Goal: Book appointment/travel/reservation

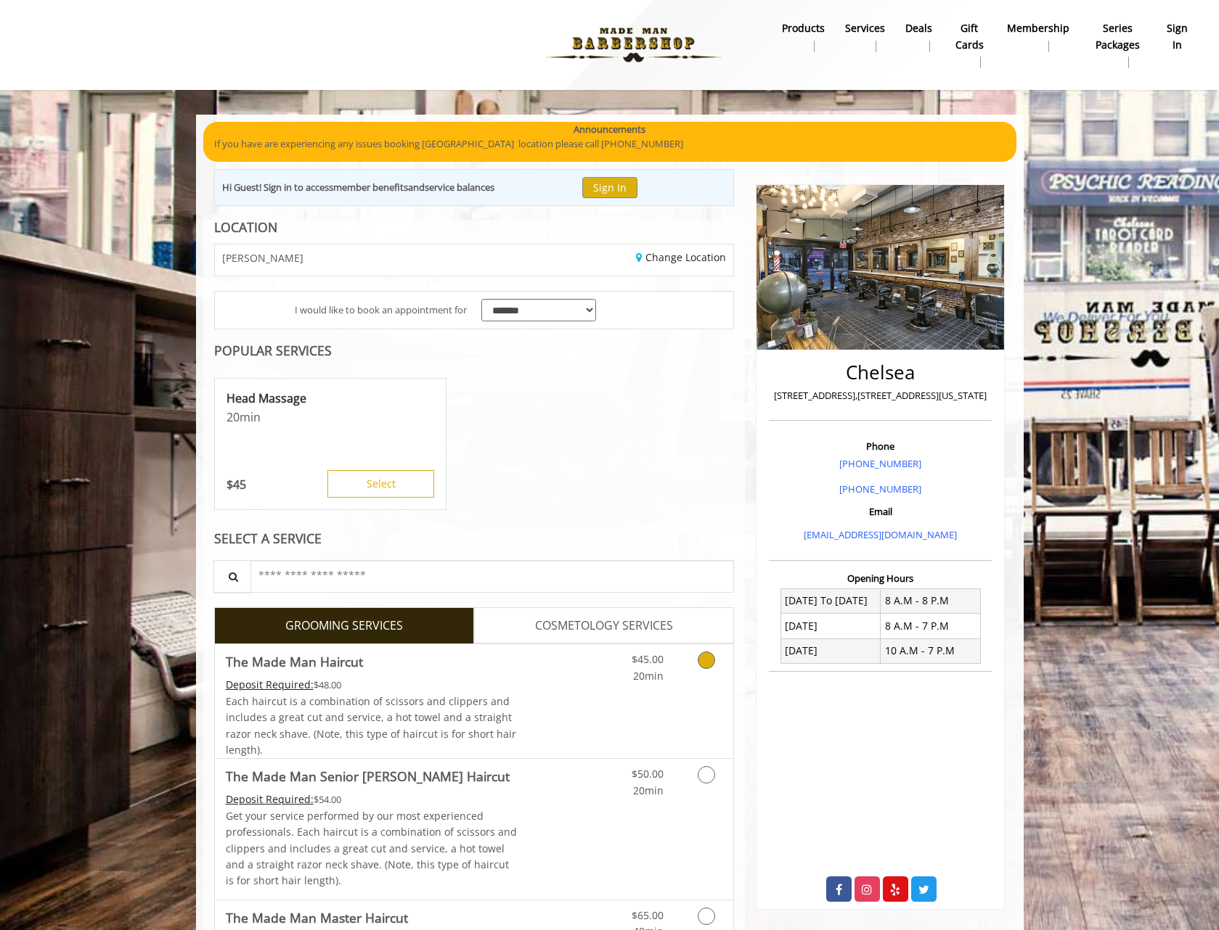
click at [708, 664] on icon "Grooming services" at bounding box center [706, 660] width 17 height 17
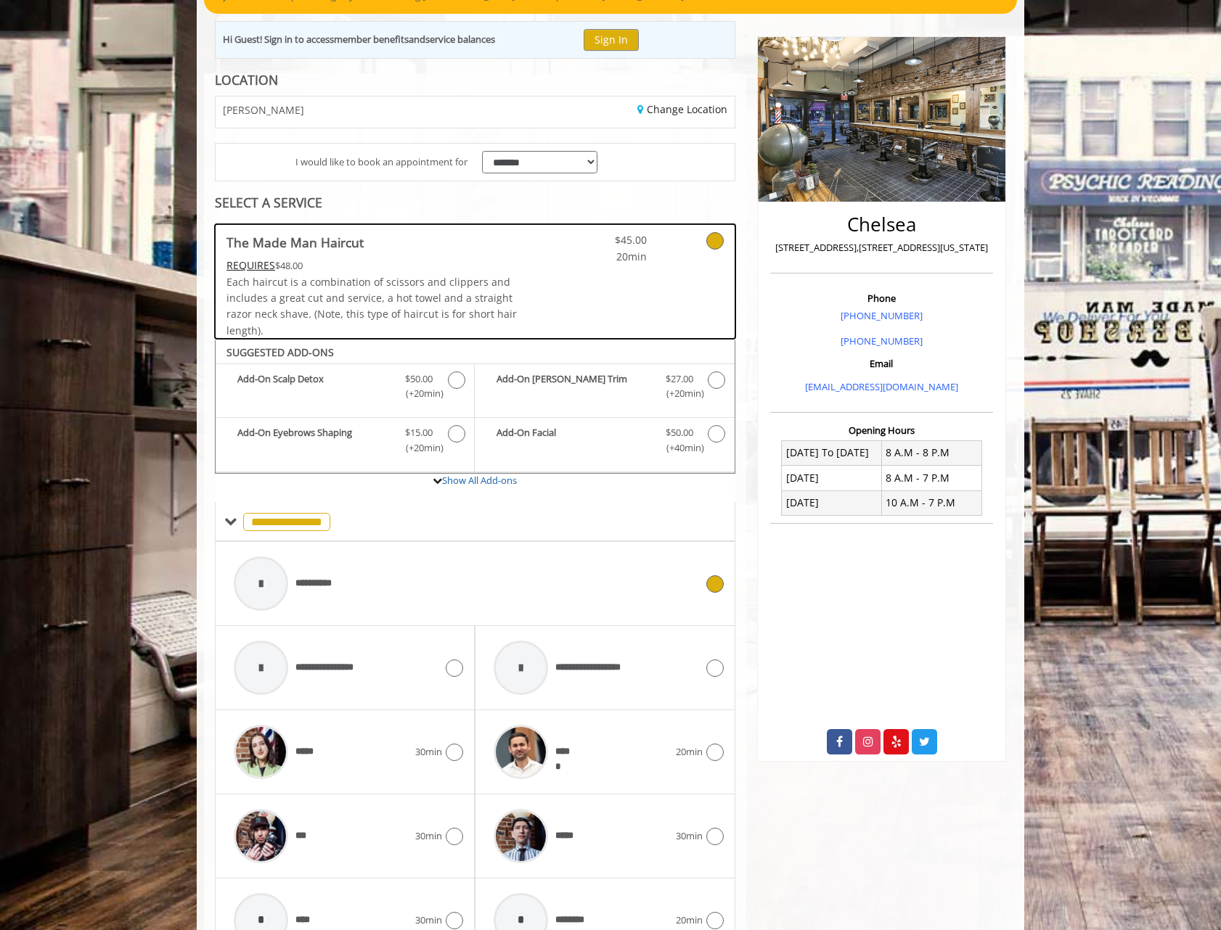
scroll to position [145, 0]
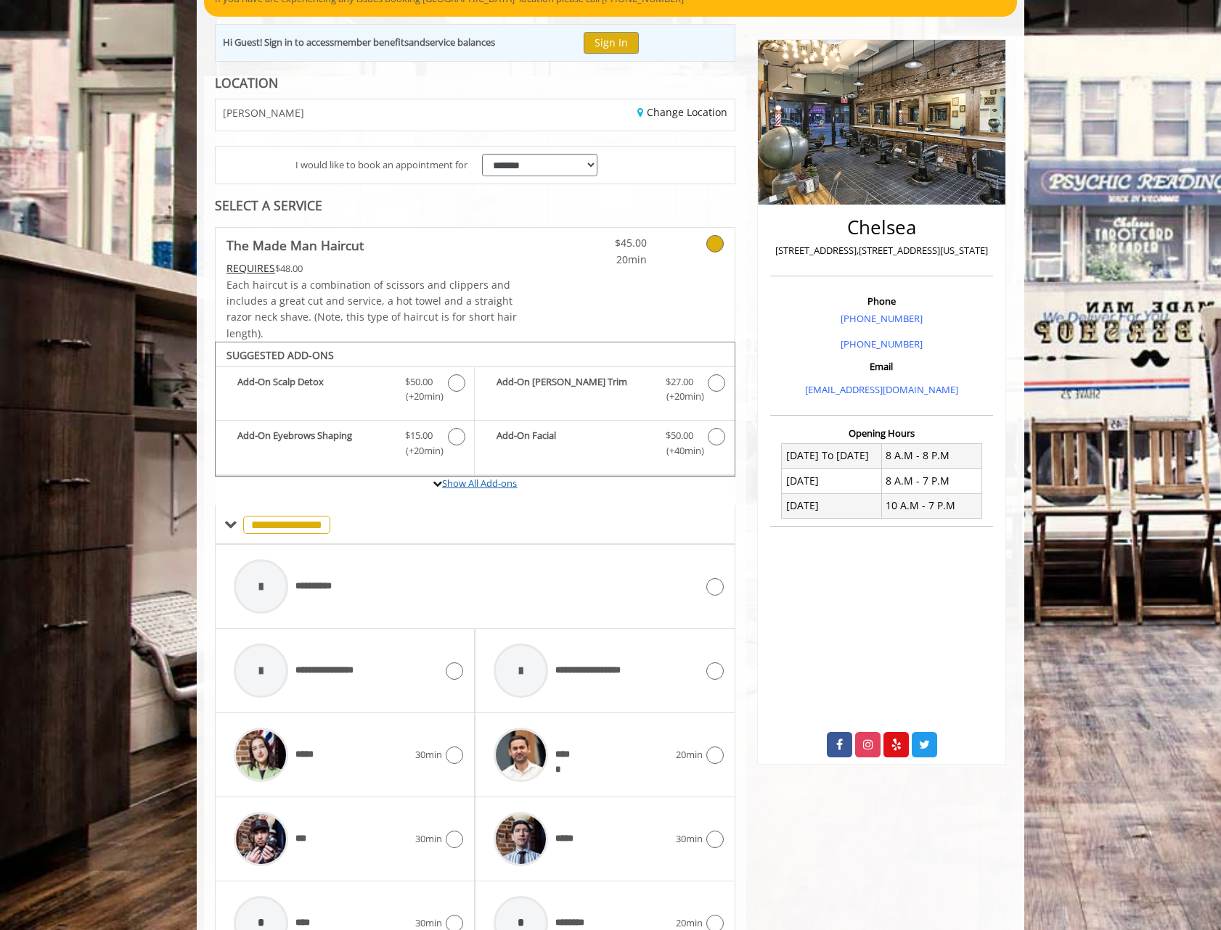
click at [507, 482] on link "Show All Add-ons" at bounding box center [479, 483] width 75 height 13
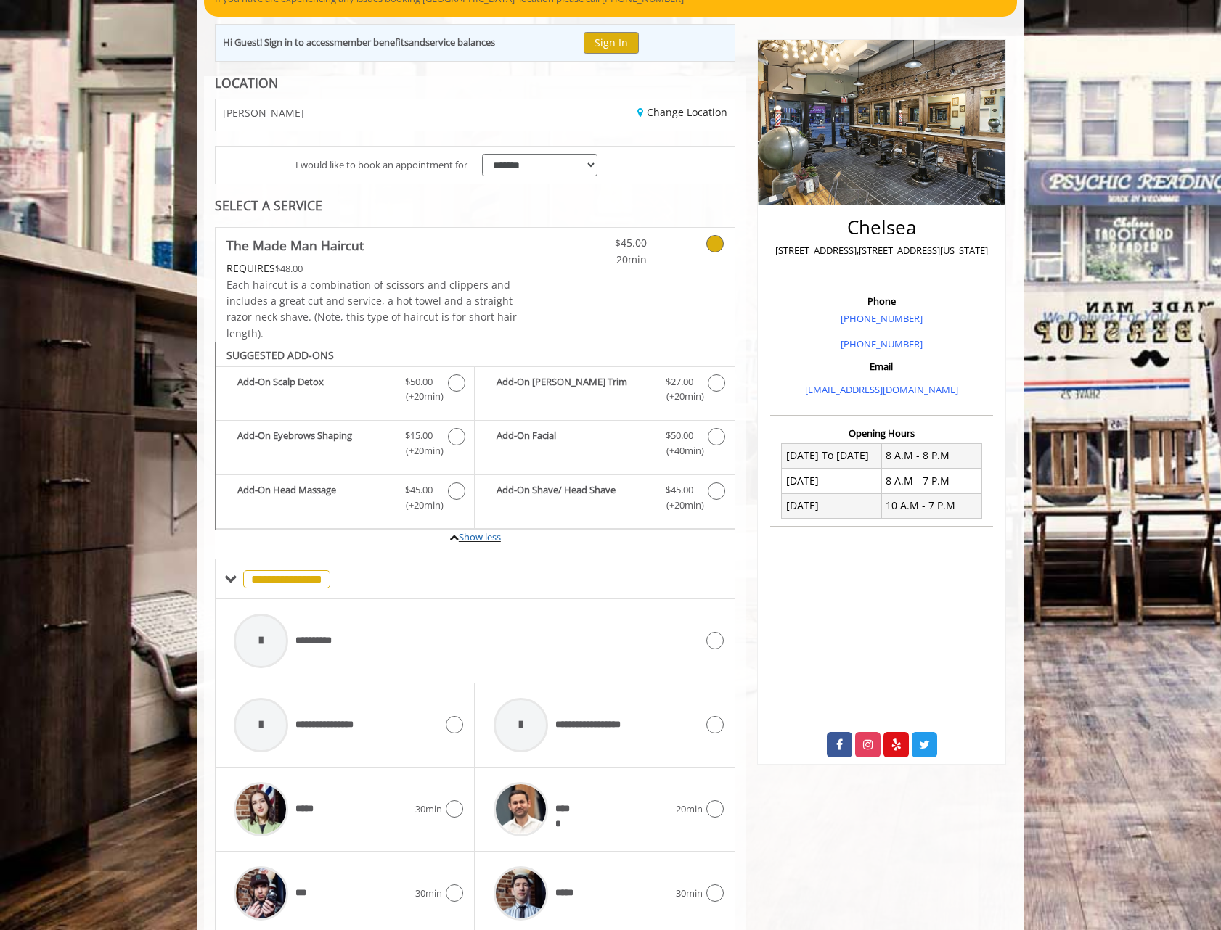
click at [504, 538] on label "Show less" at bounding box center [475, 545] width 520 height 29
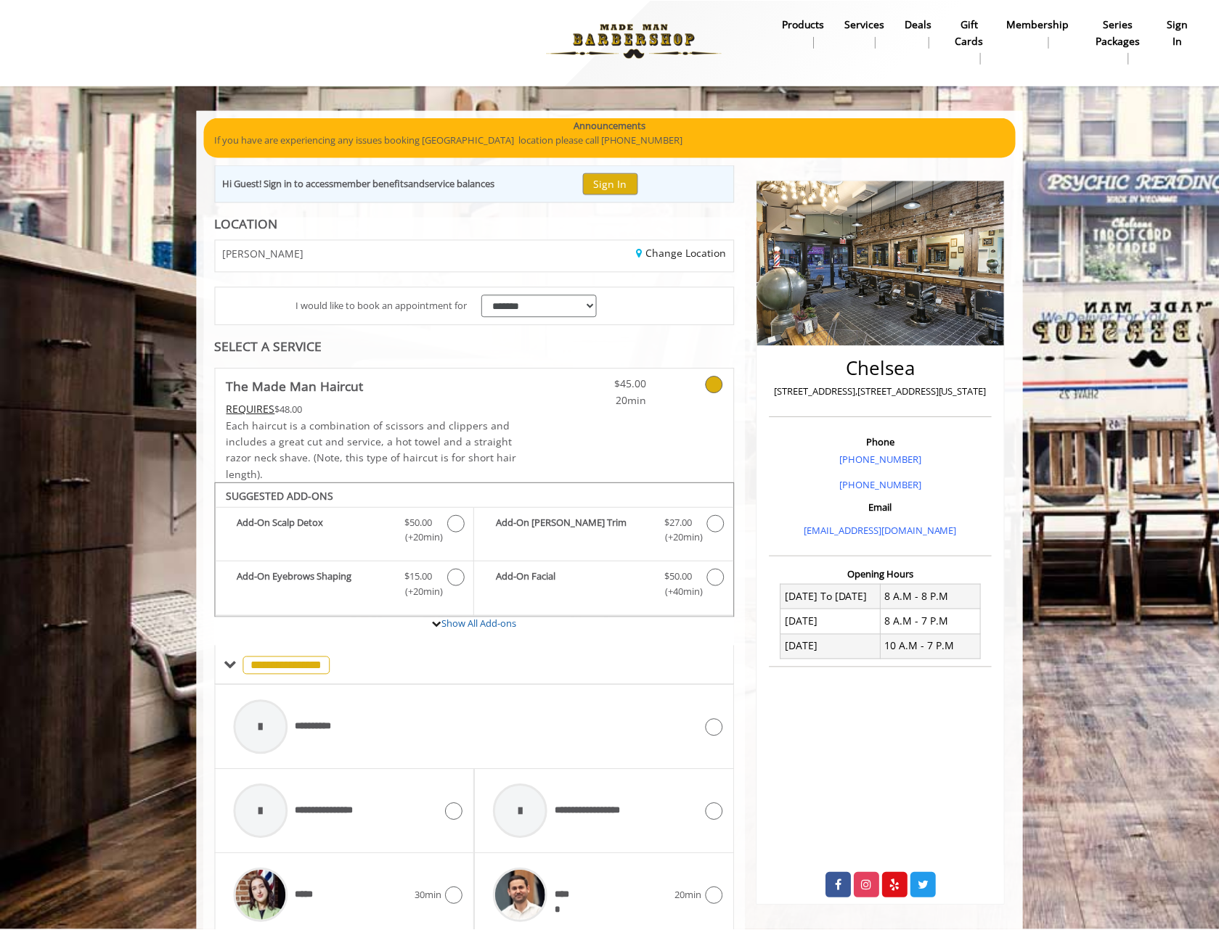
scroll to position [0, 0]
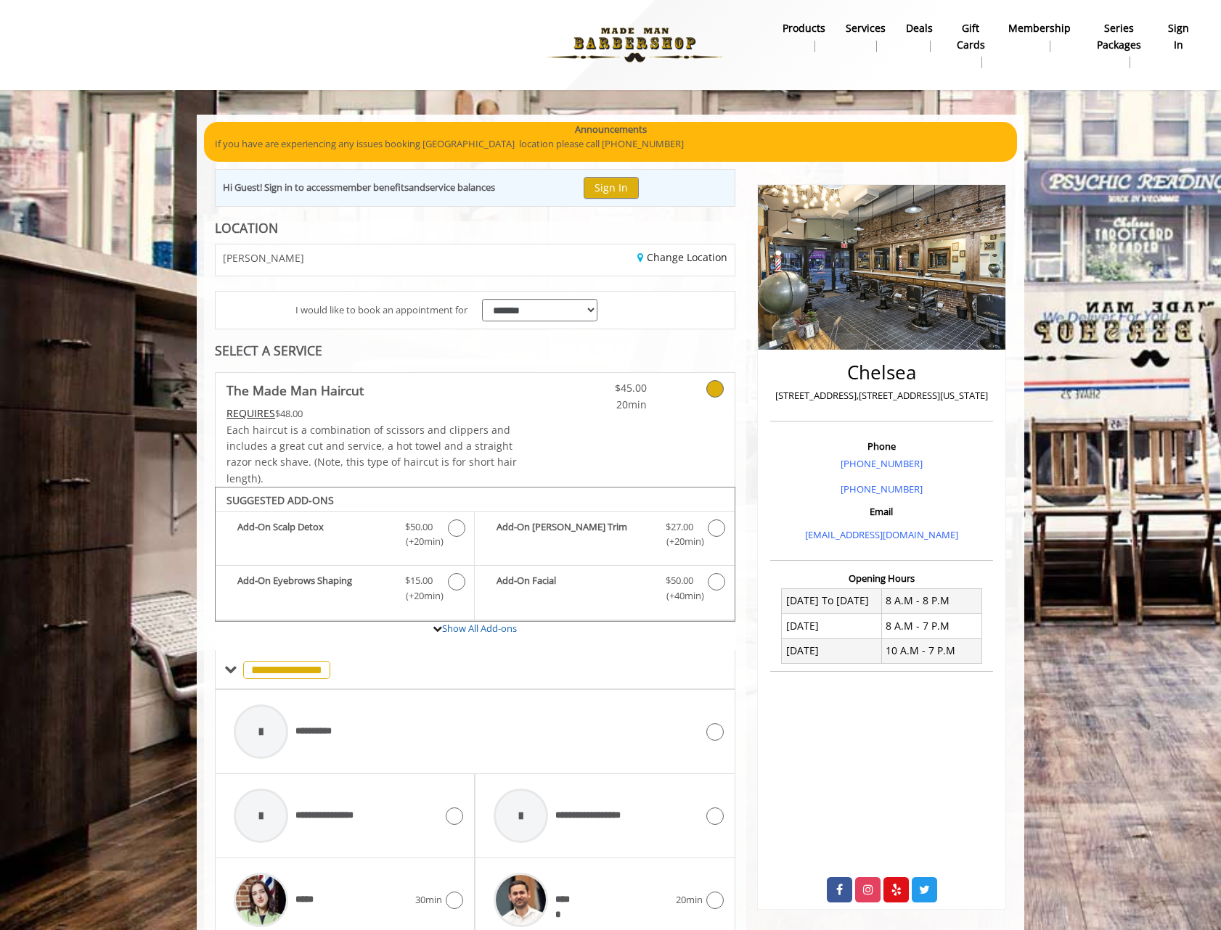
click at [721, 375] on link at bounding box center [695, 393] width 55 height 40
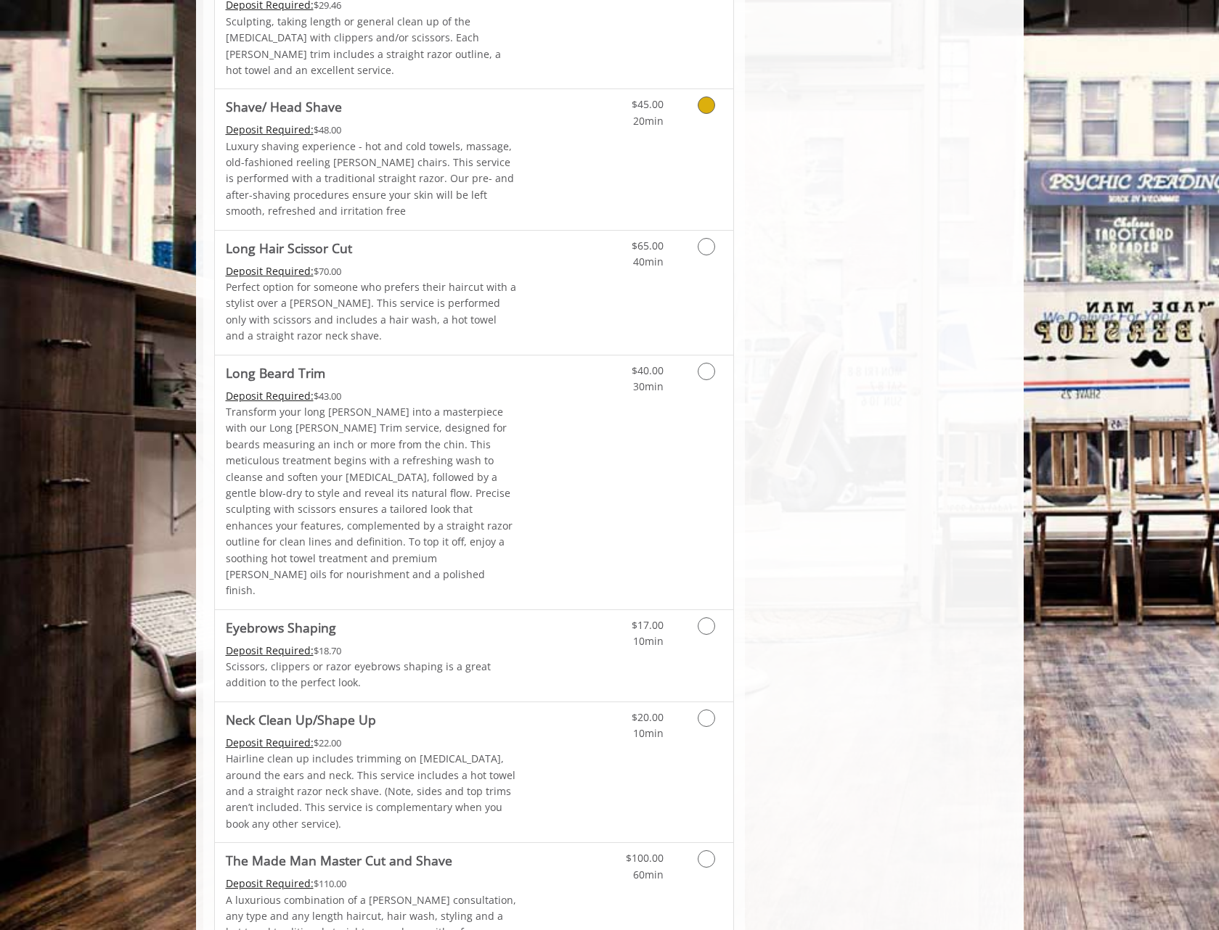
scroll to position [2013, 0]
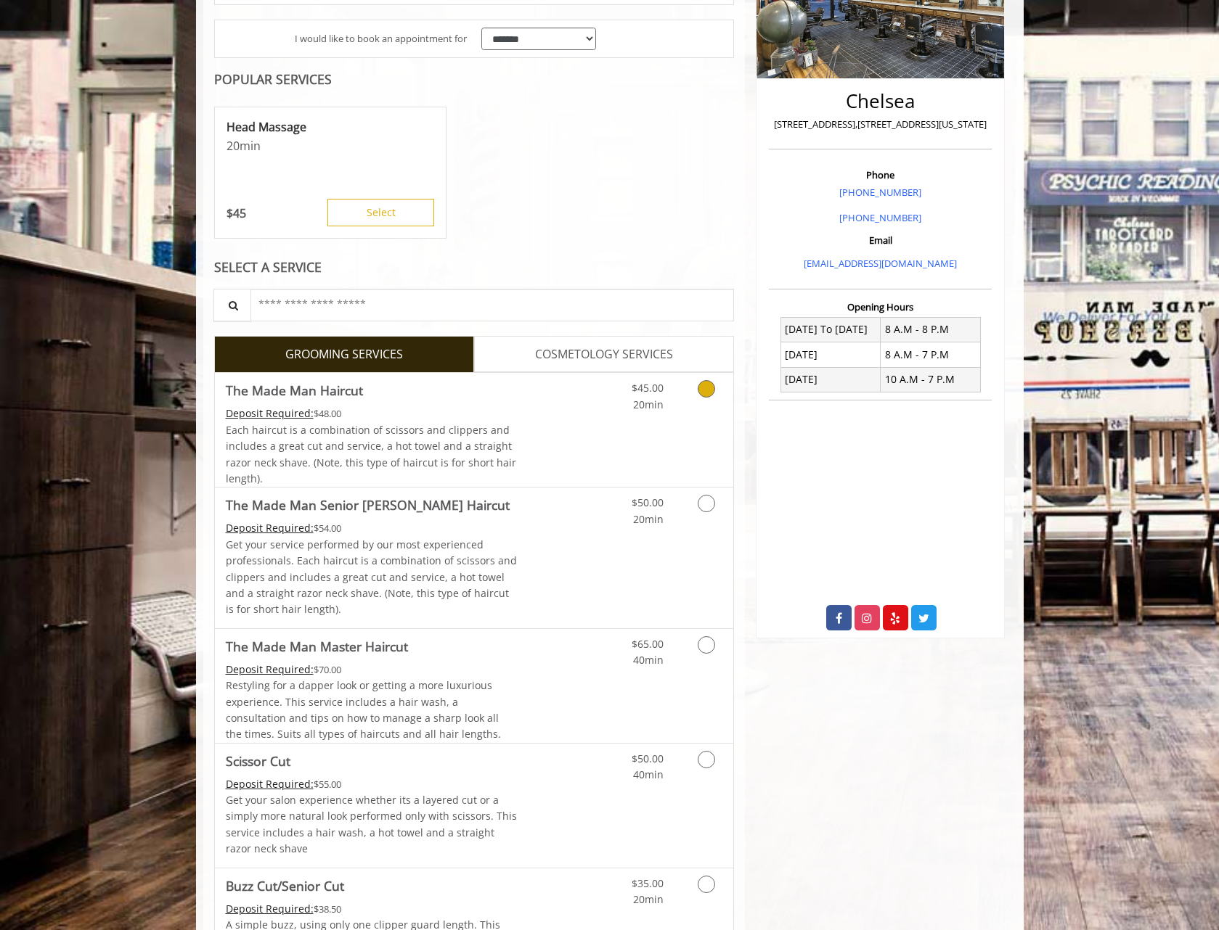
click at [682, 437] on div "$45.00 20min" at bounding box center [668, 430] width 130 height 114
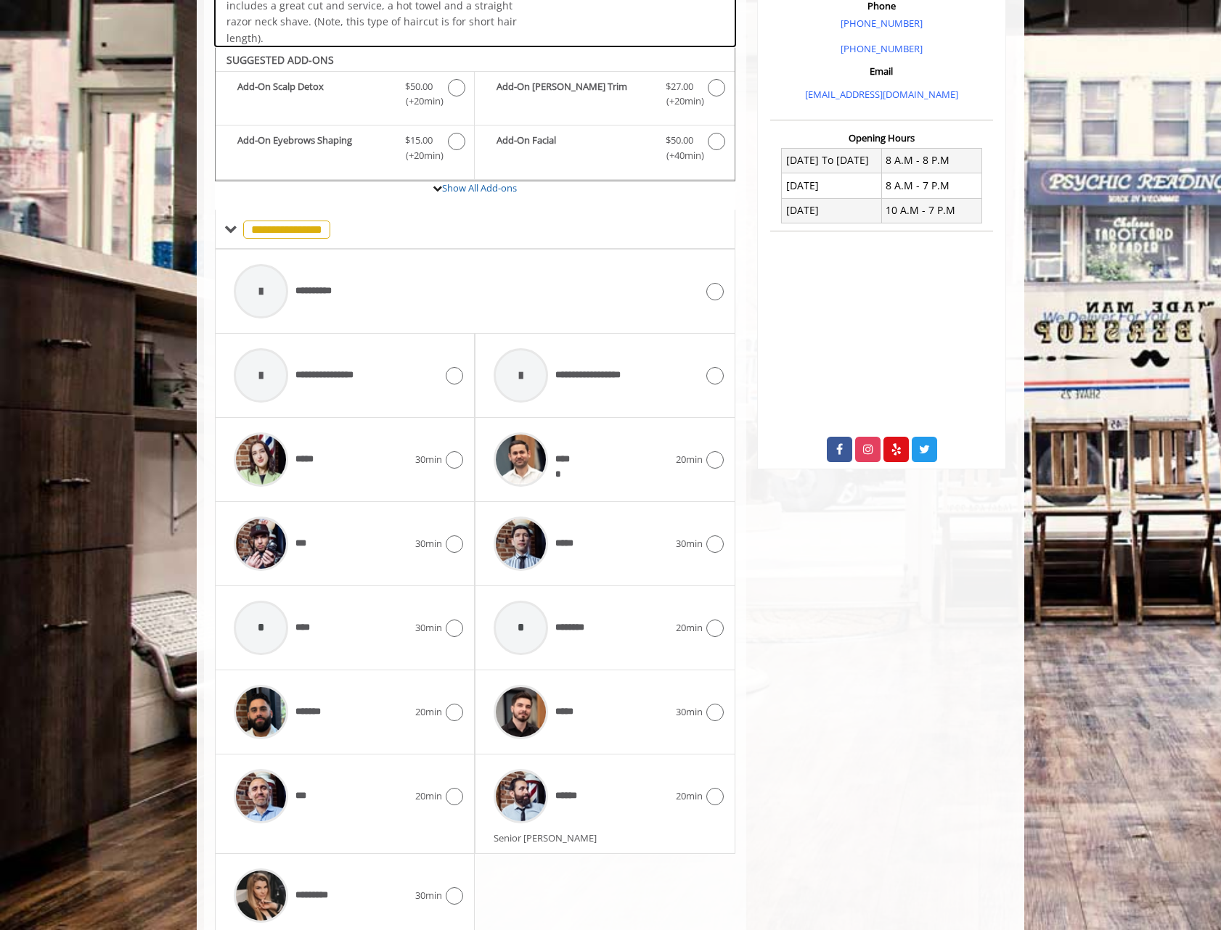
scroll to position [487, 0]
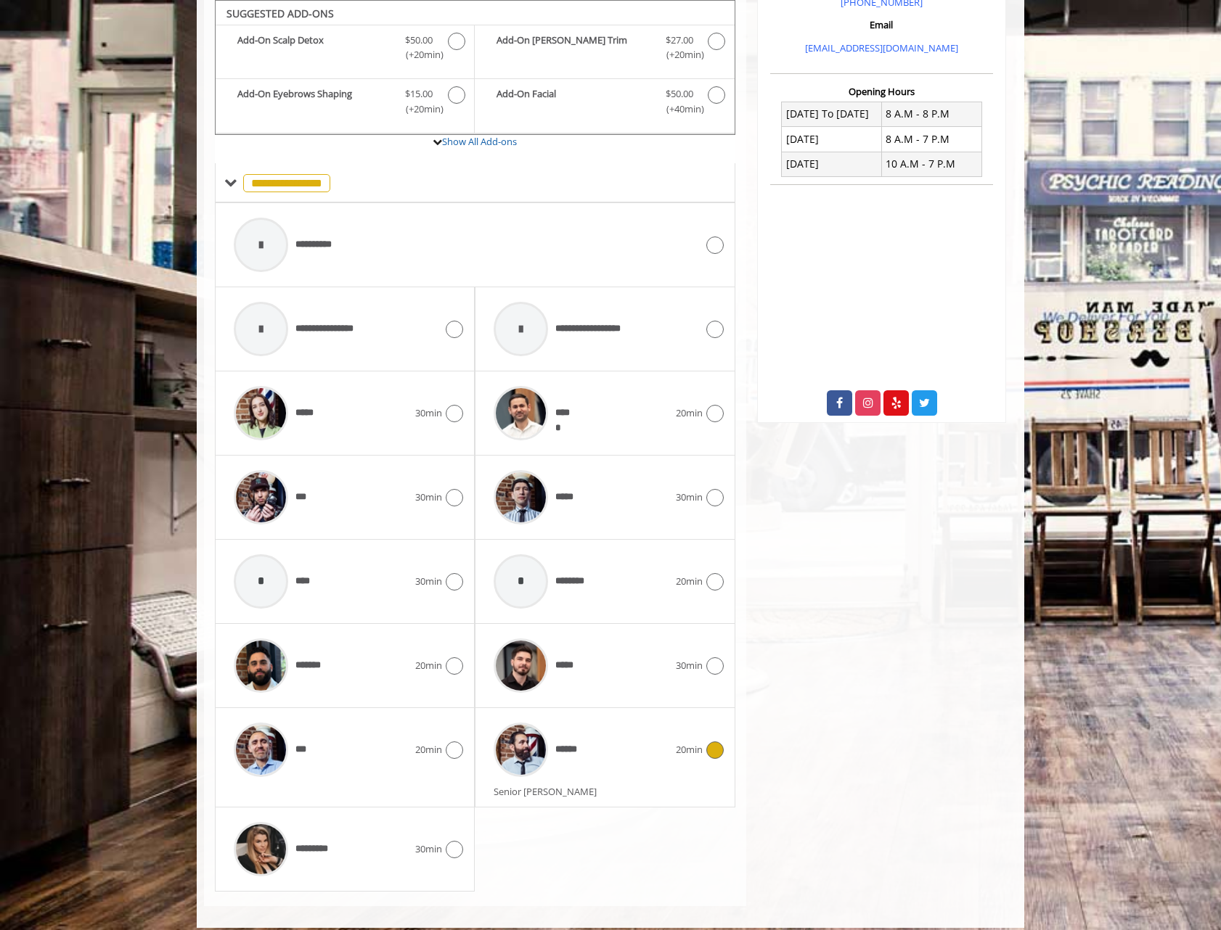
click at [703, 774] on div "****** 20min" at bounding box center [604, 750] width 237 height 69
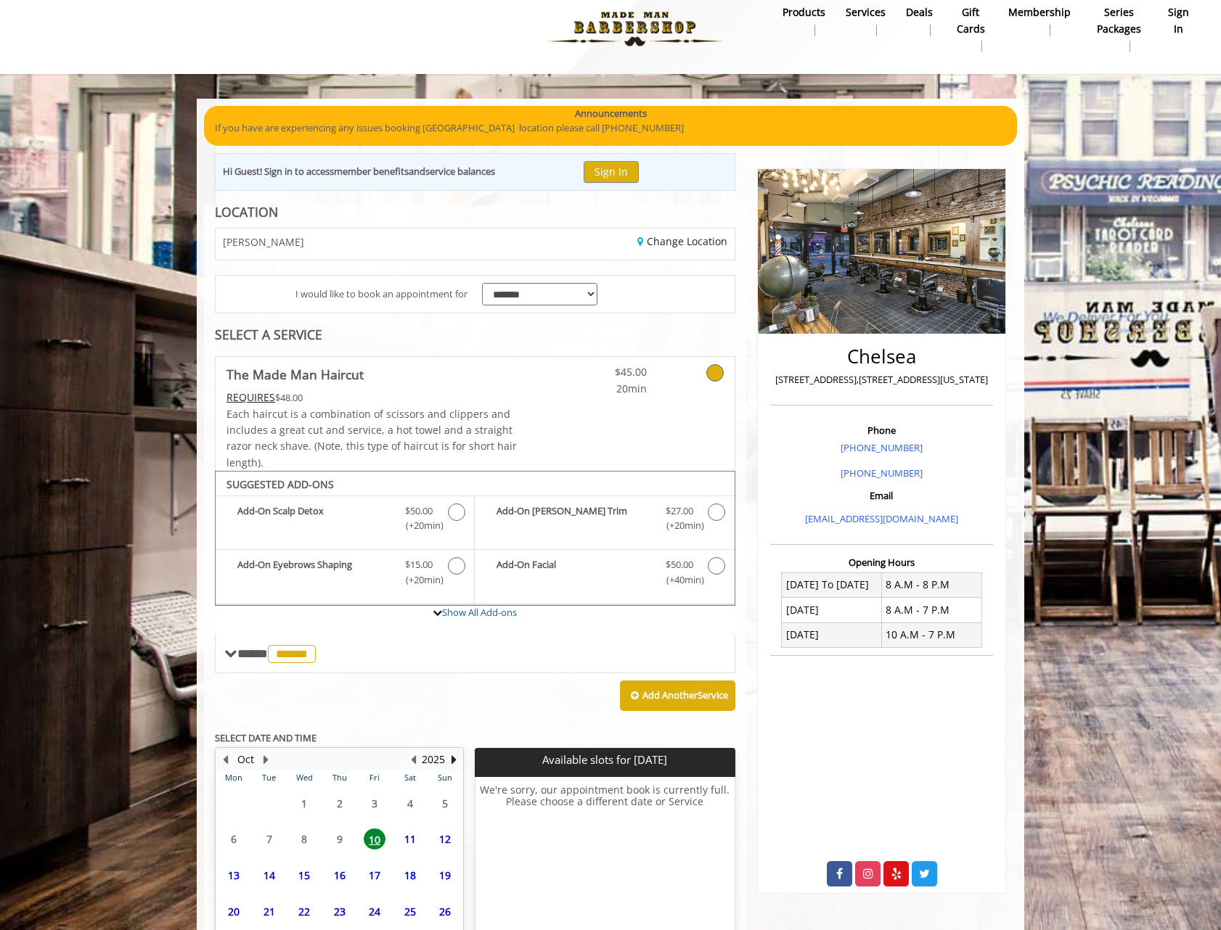
scroll to position [132, 0]
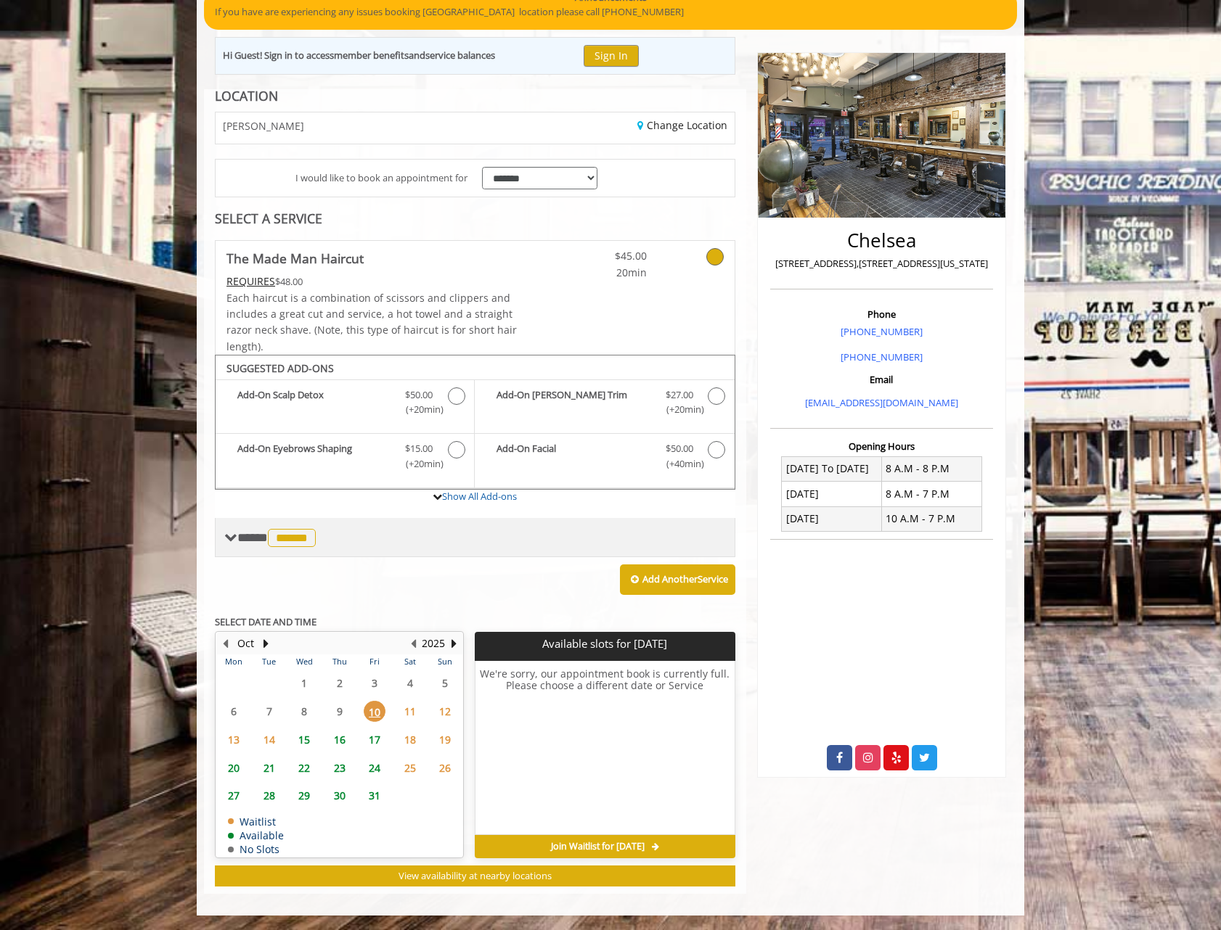
click at [239, 539] on span "**** ****** ********" at bounding box center [278, 537] width 82 height 13
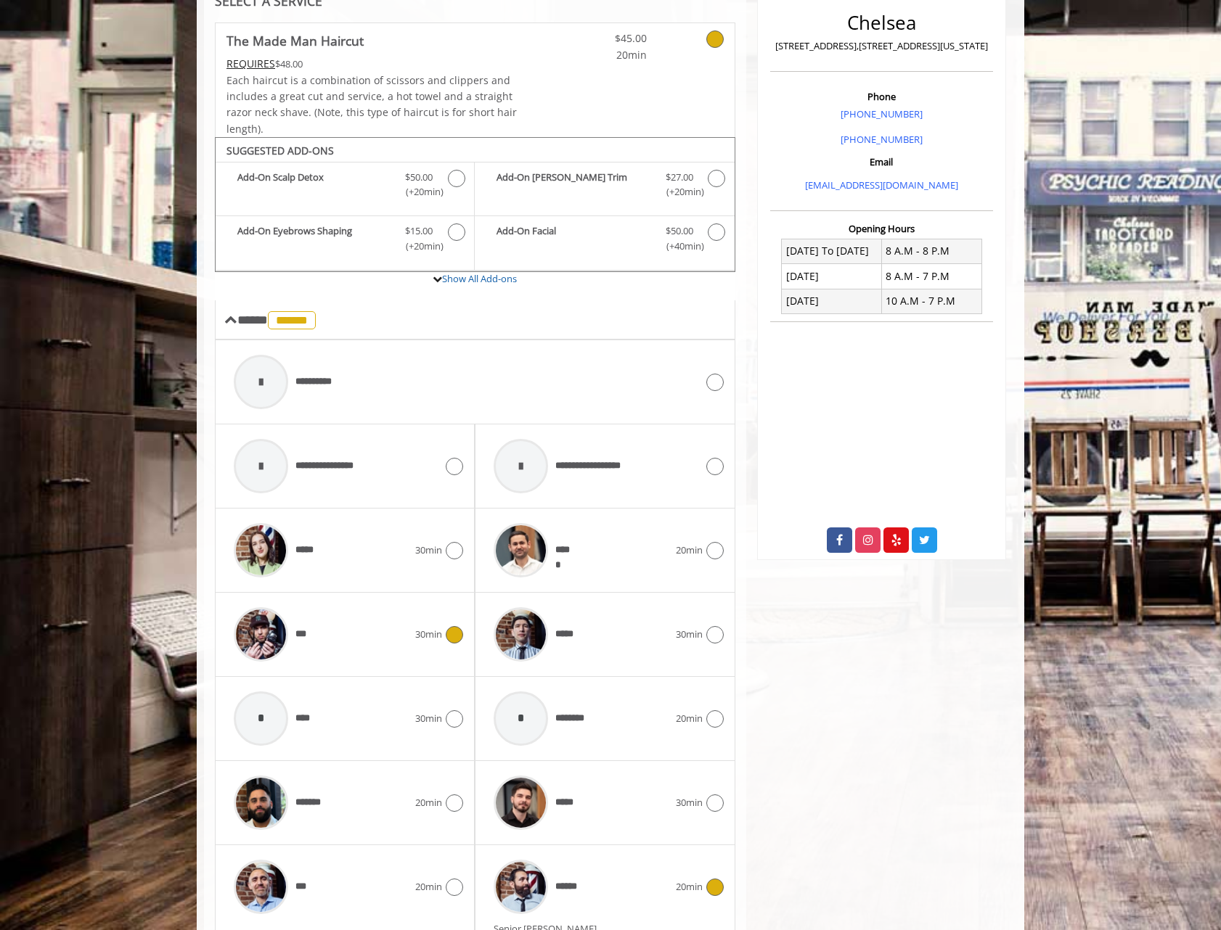
scroll to position [640, 0]
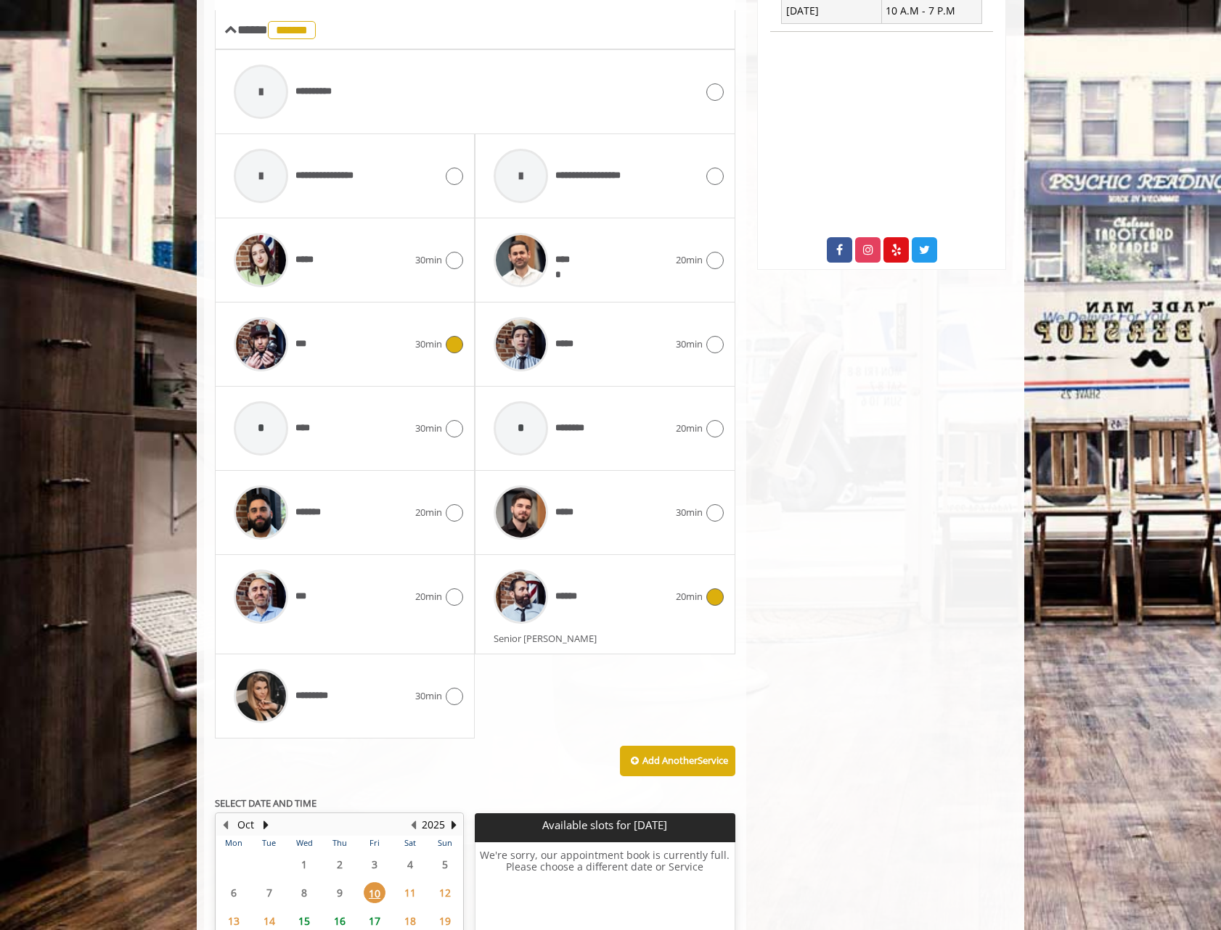
click at [397, 367] on div "***" at bounding box center [320, 344] width 189 height 69
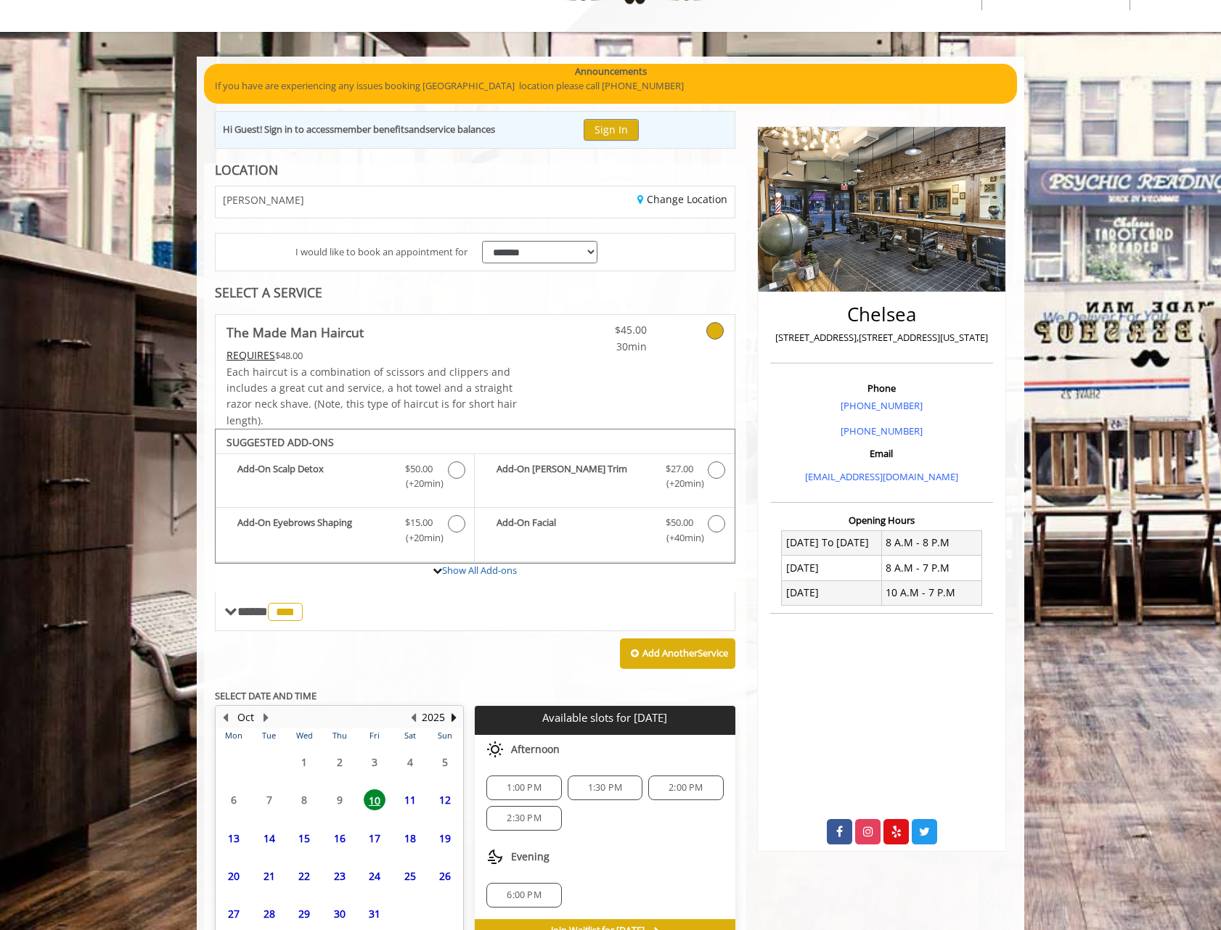
scroll to position [142, 0]
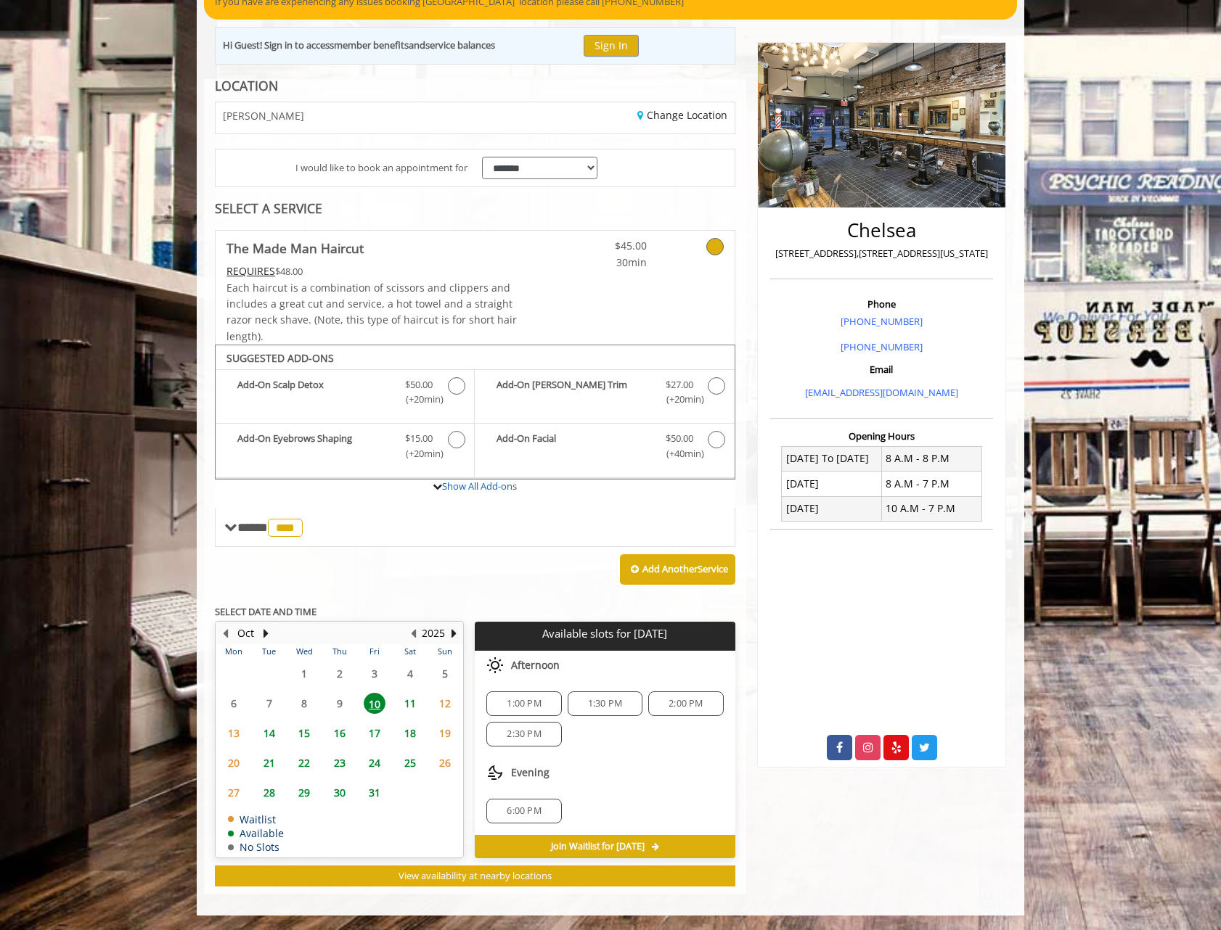
click at [538, 703] on span "1:00 PM" at bounding box center [524, 704] width 34 height 12
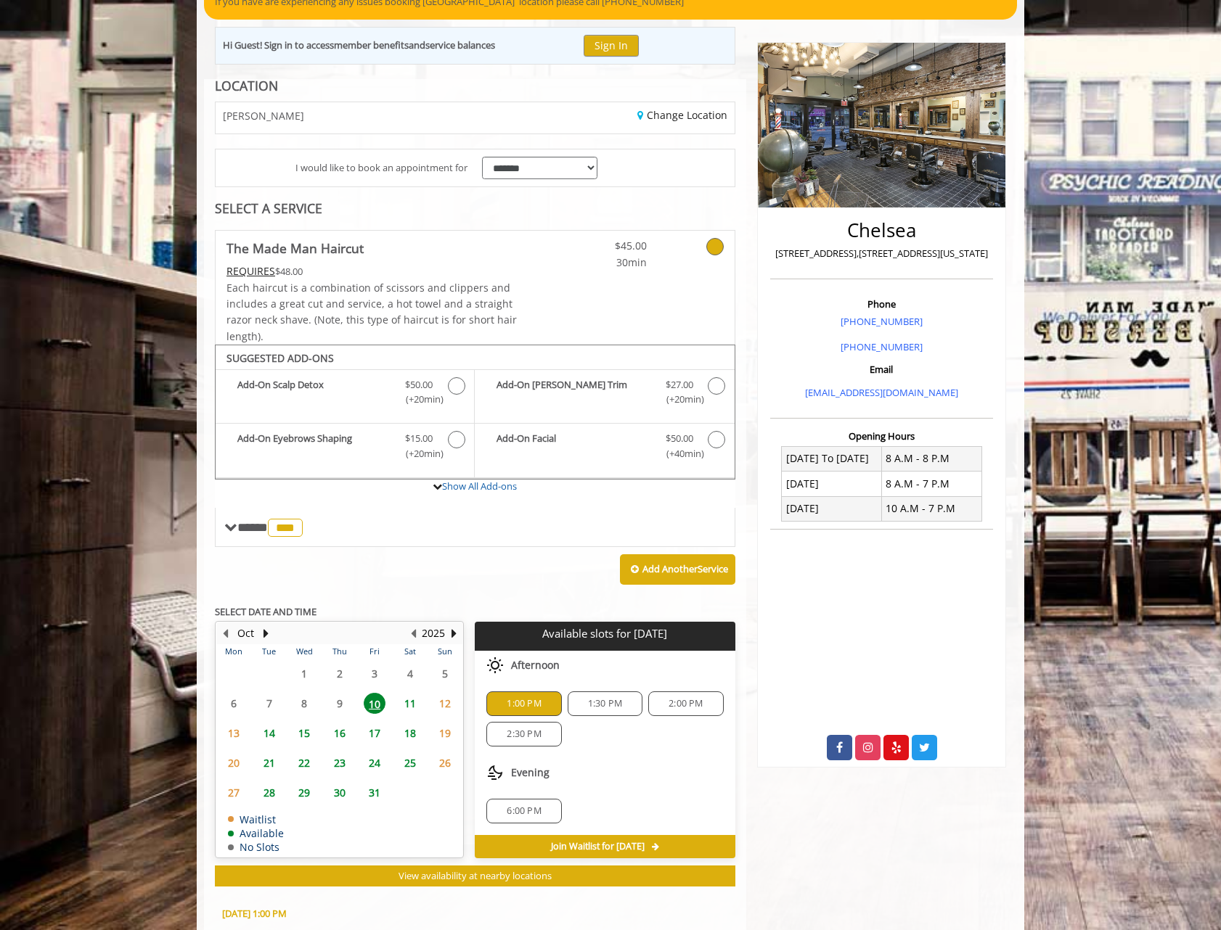
scroll to position [405, 0]
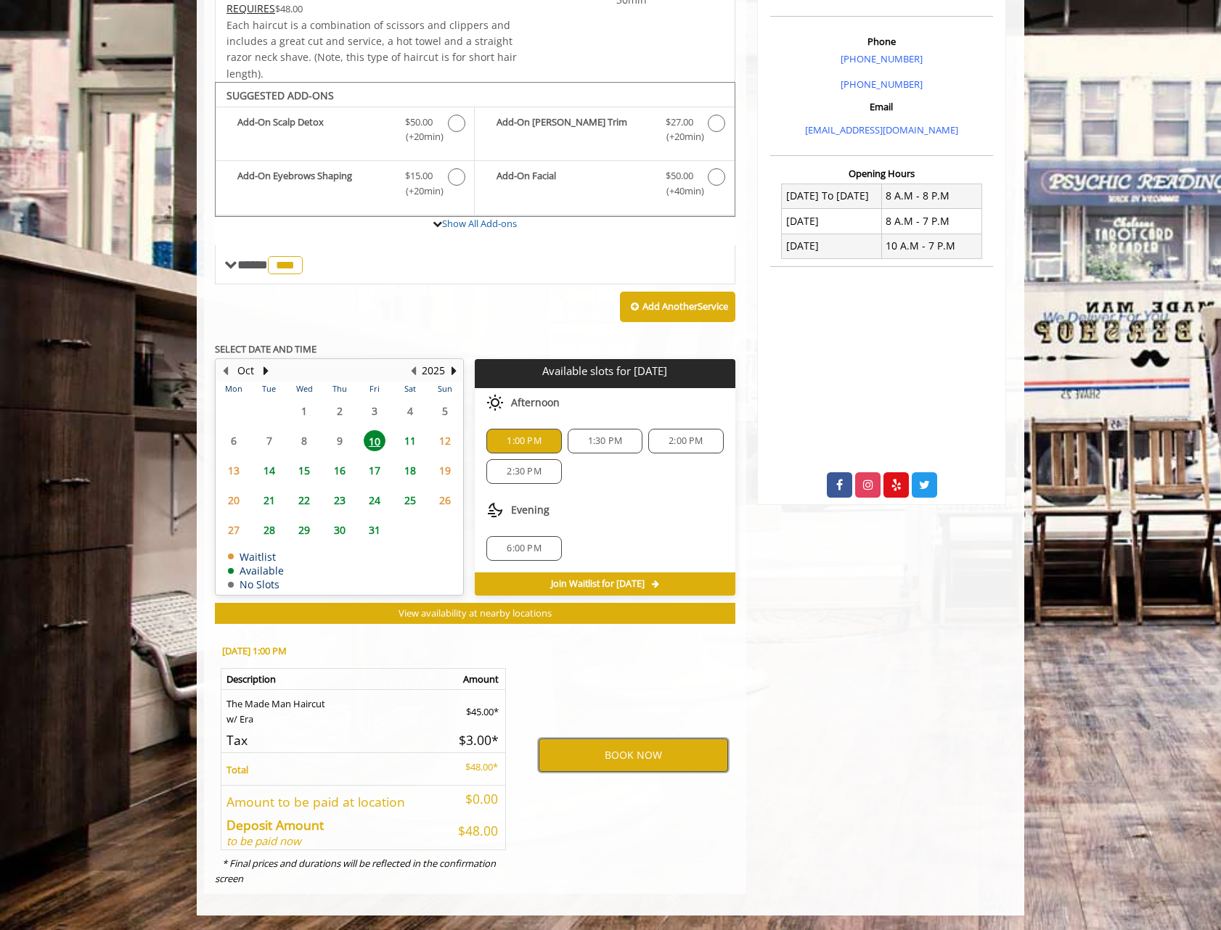
click at [605, 760] on button "BOOK NOW" at bounding box center [633, 755] width 189 height 33
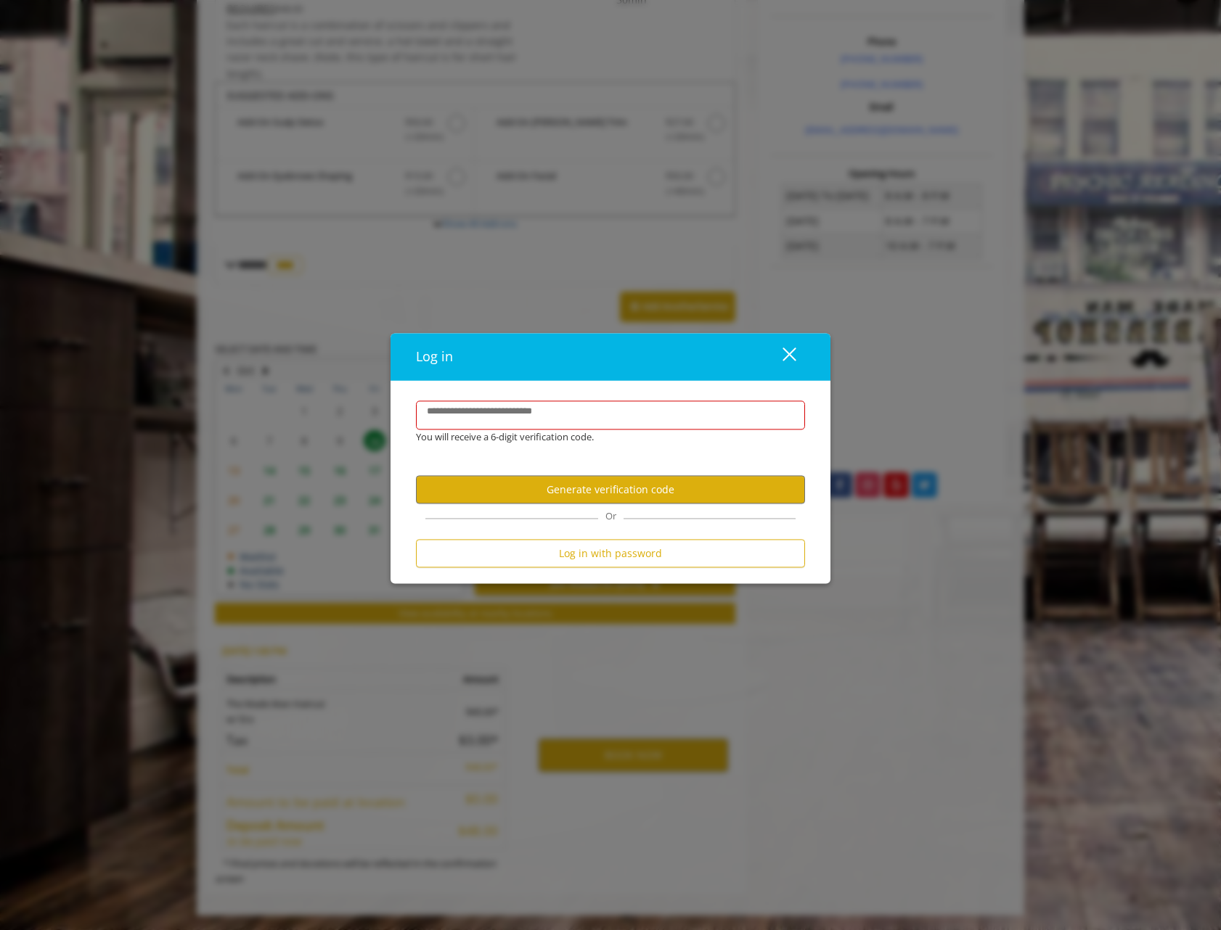
click at [791, 359] on div "close" at bounding box center [780, 357] width 29 height 22
